Goal: Manage account settings

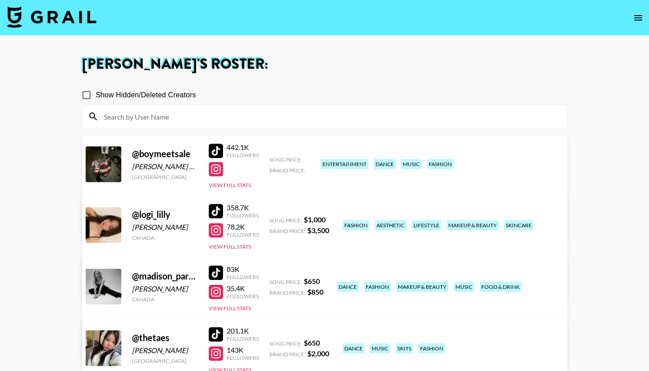
click at [328, 219] on link "View/Edit Details" at bounding box center [213, 223] width 230 height 9
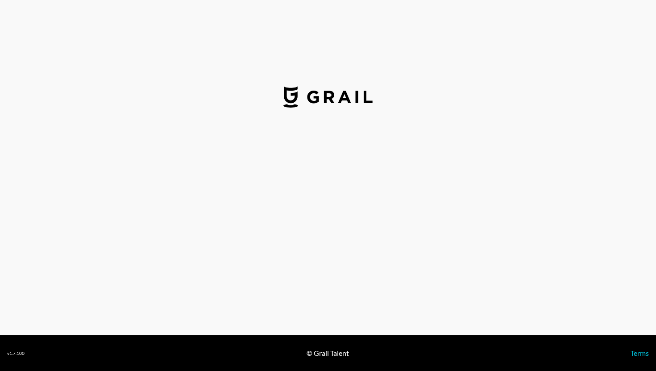
select select "USD"
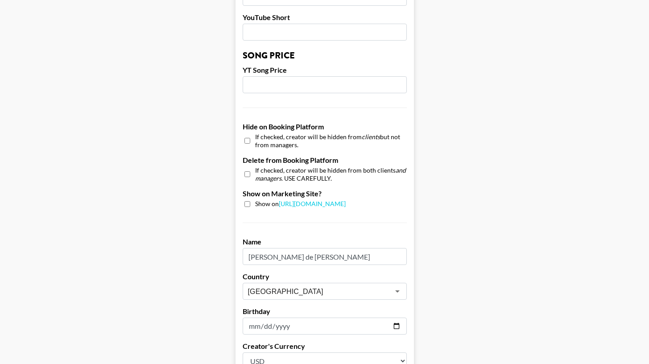
scroll to position [846, 0]
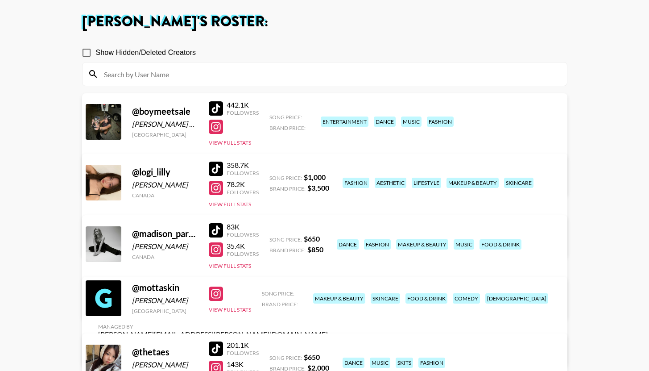
scroll to position [126, 0]
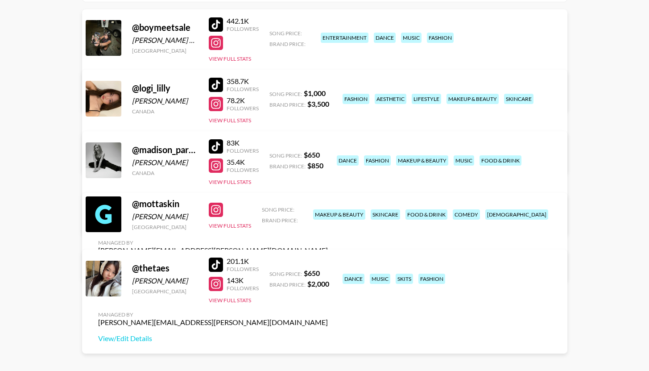
click at [328, 262] on link "View/Edit Details" at bounding box center [213, 266] width 230 height 9
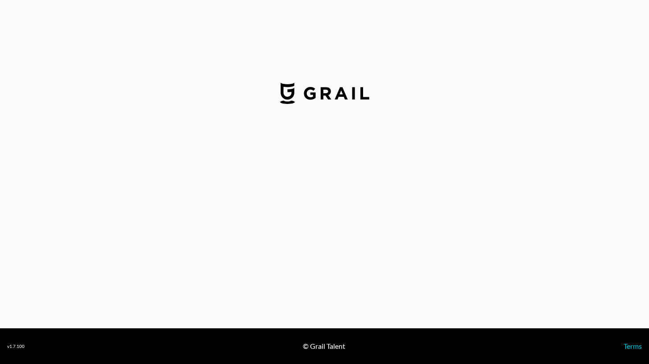
select select "USD"
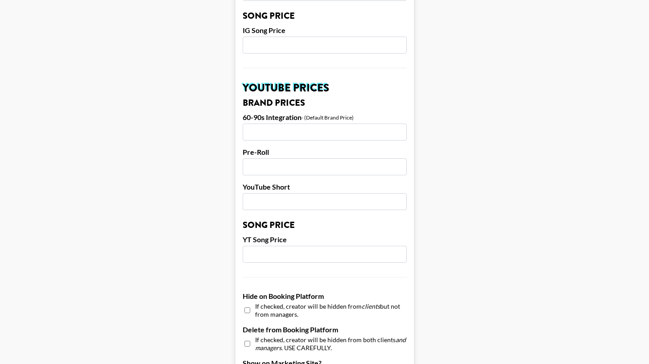
scroll to position [846, 0]
